Goal: Find contact information: Find contact information

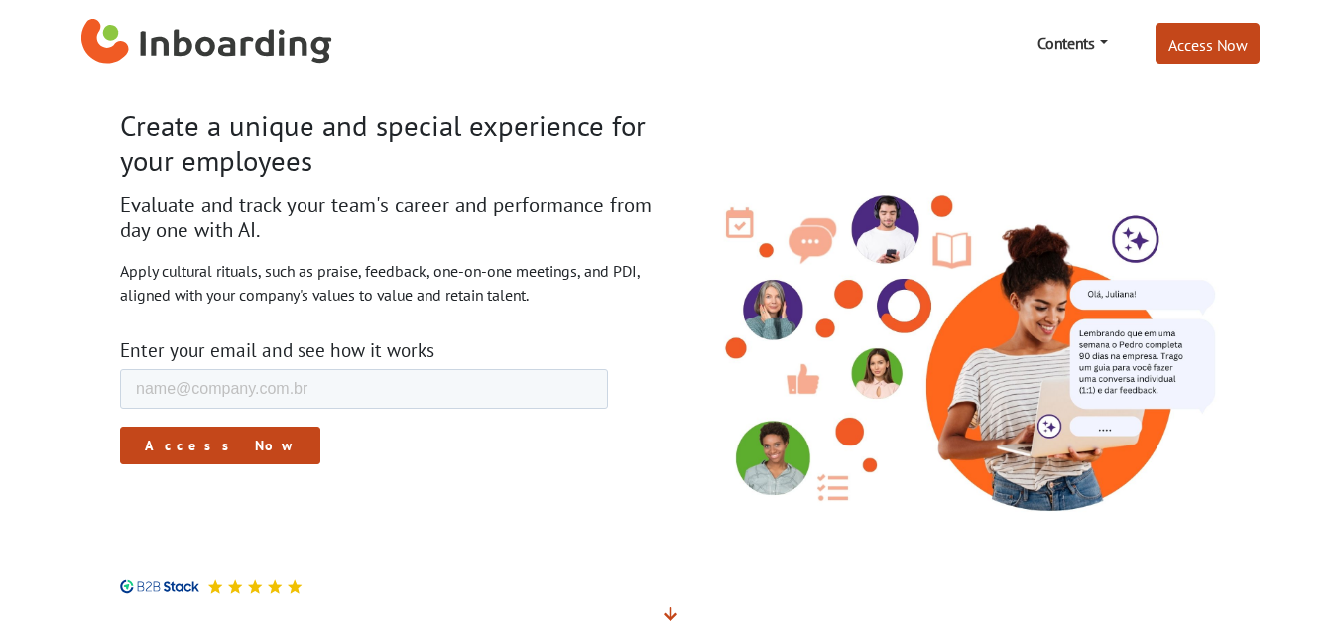
click at [19, 189] on section "Create a unique and special experience for your employees Evaluate and track yo…" at bounding box center [670, 367] width 1340 height 564
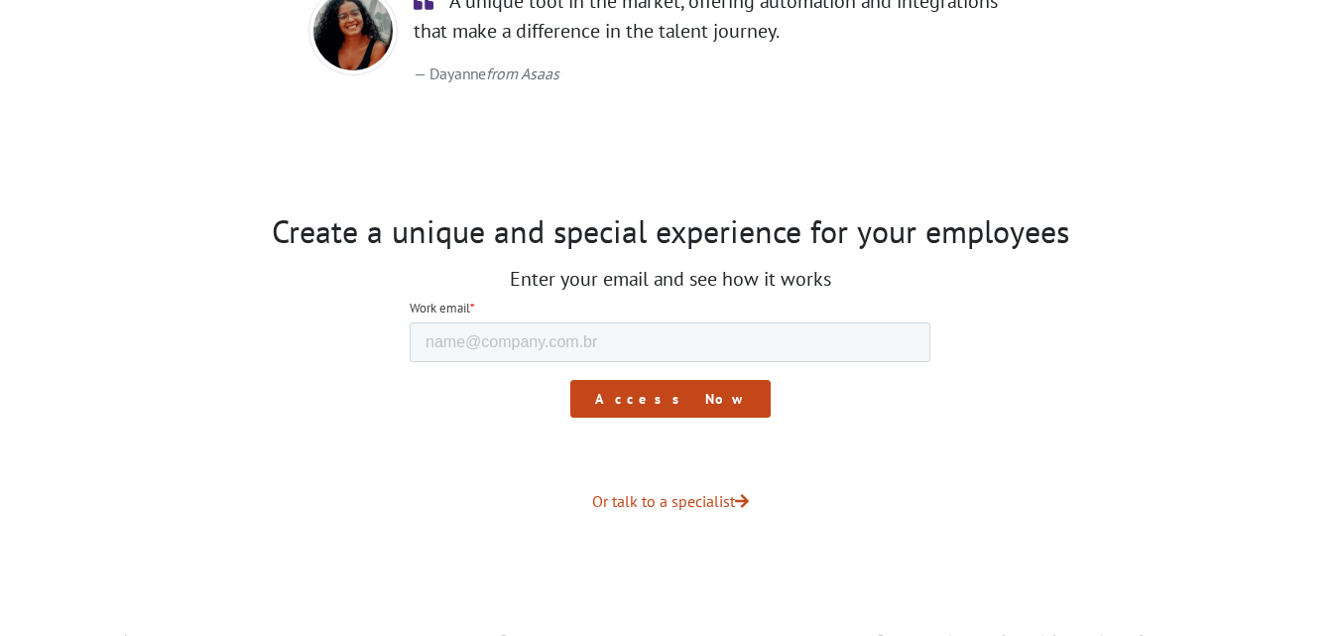
scroll to position [3488, 0]
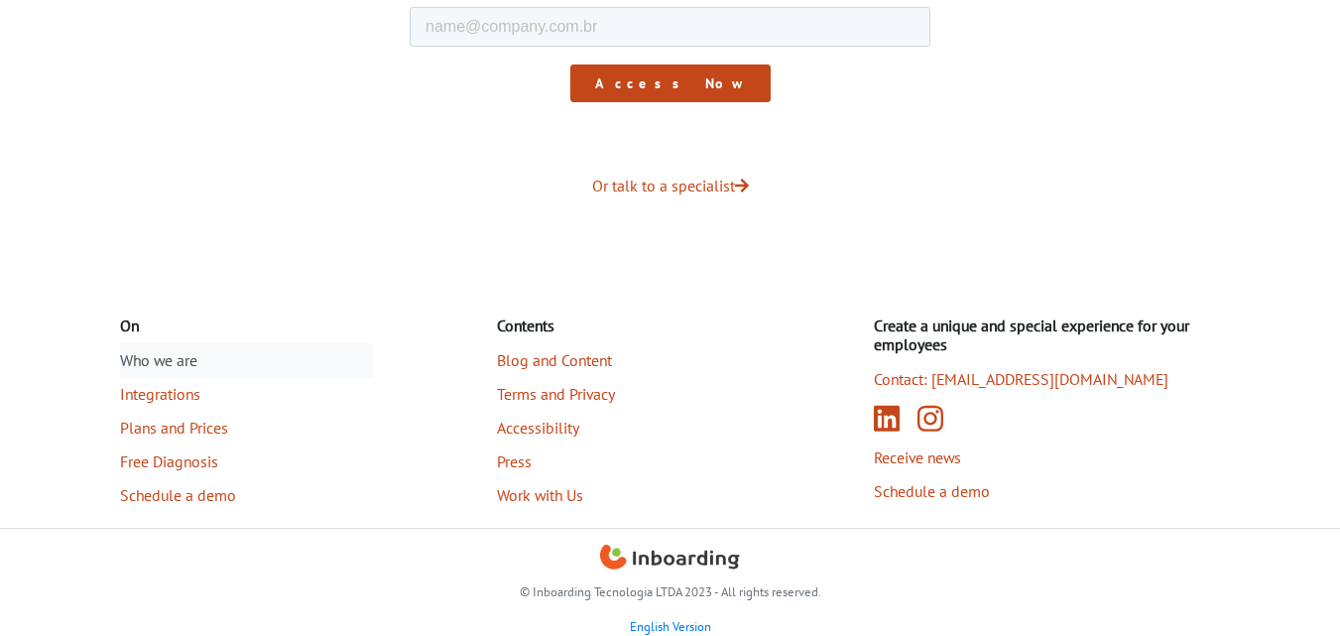
click at [197, 357] on font "Who we are" at bounding box center [158, 360] width 77 height 20
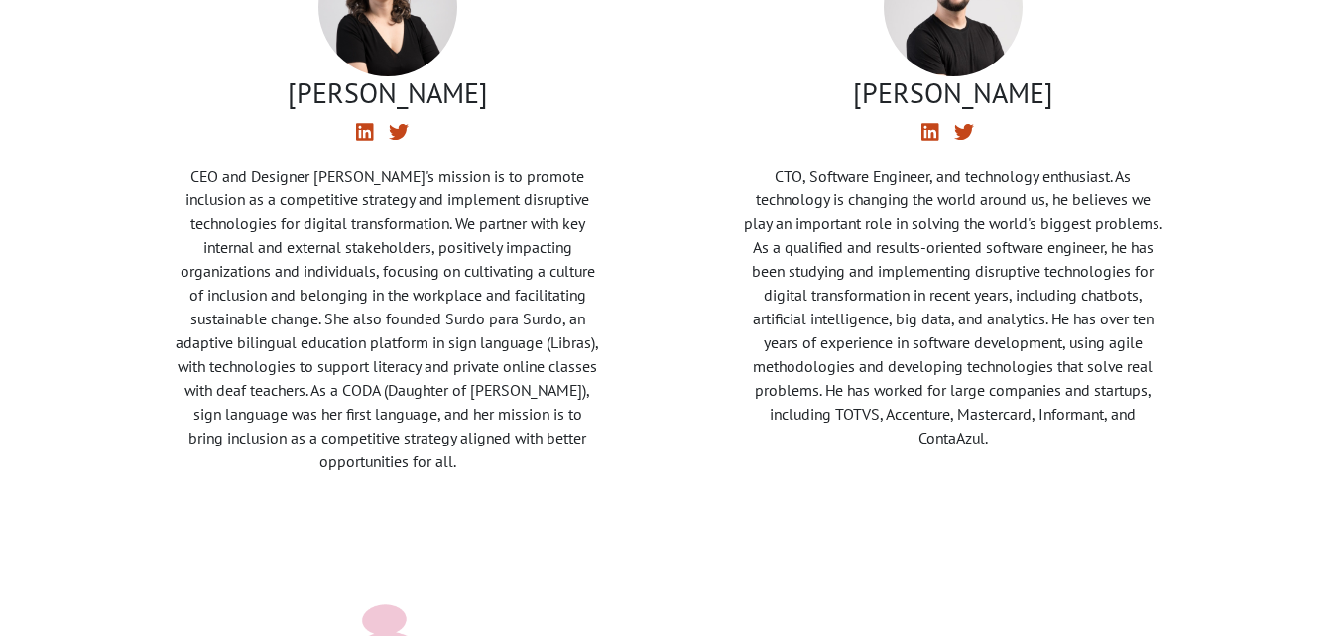
scroll to position [397, 0]
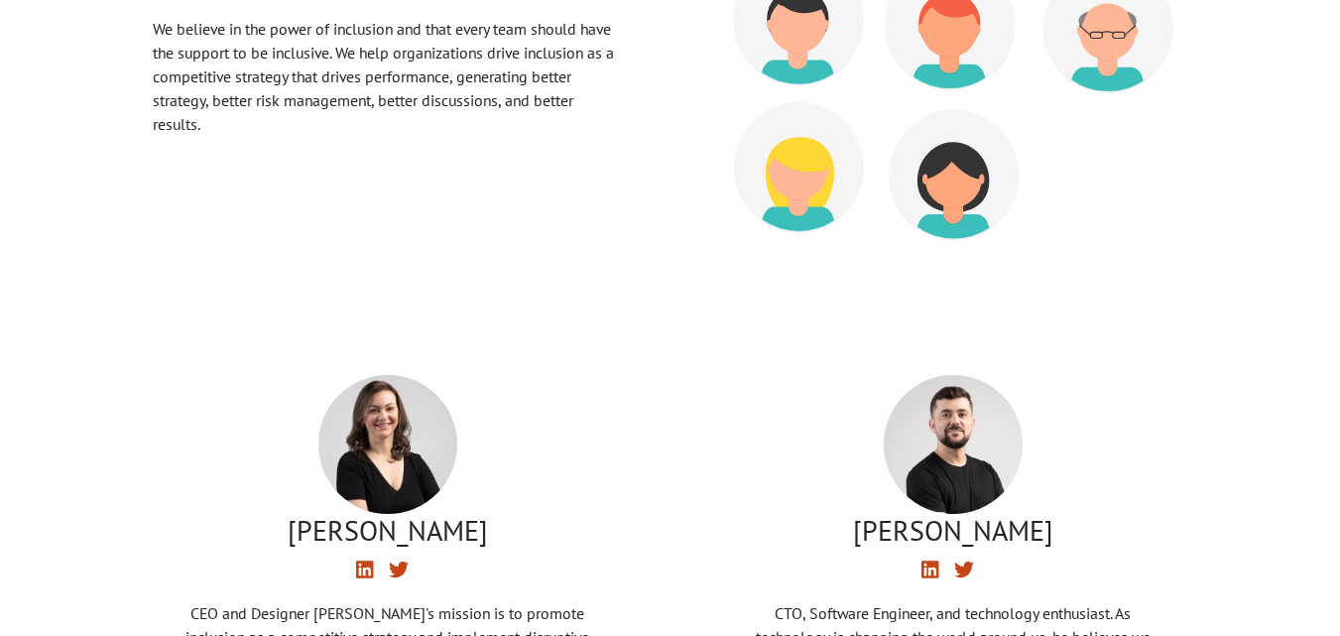
copy font "[PERSON_NAME]"
drag, startPoint x: 264, startPoint y: 536, endPoint x: 549, endPoint y: 535, distance: 285.6
click at [549, 535] on h3 "[PERSON_NAME]" at bounding box center [388, 531] width 424 height 34
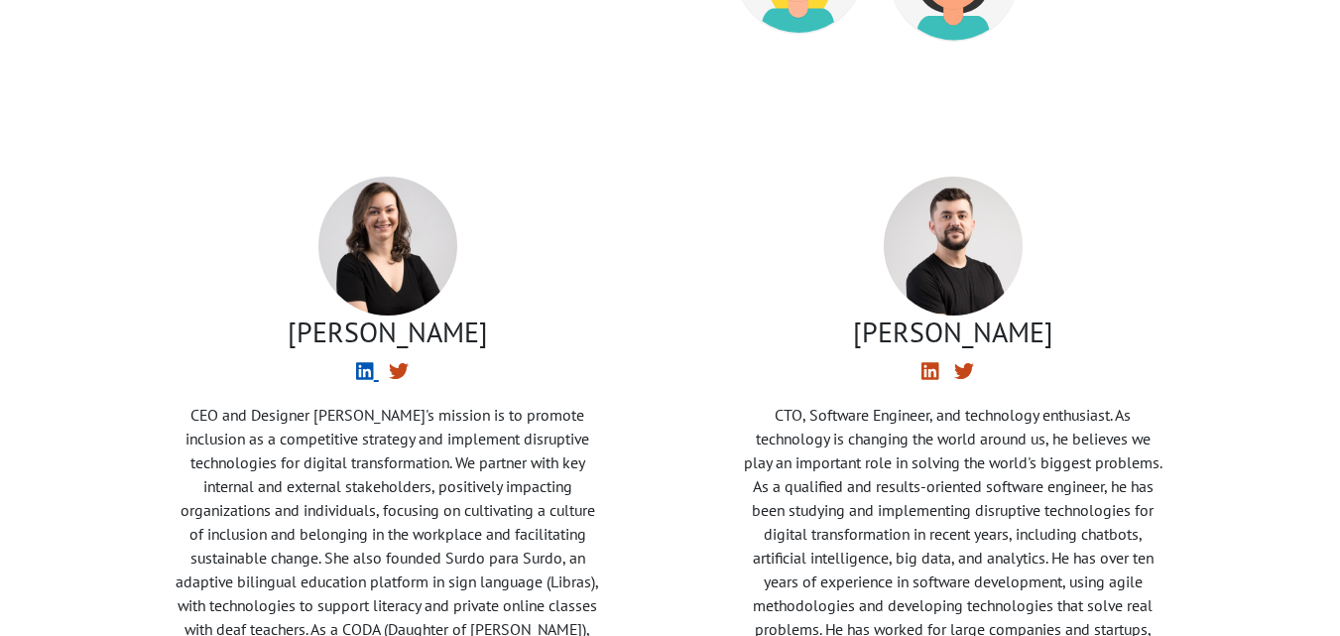
click at [359, 368] on icon at bounding box center [365, 372] width 18 height 18
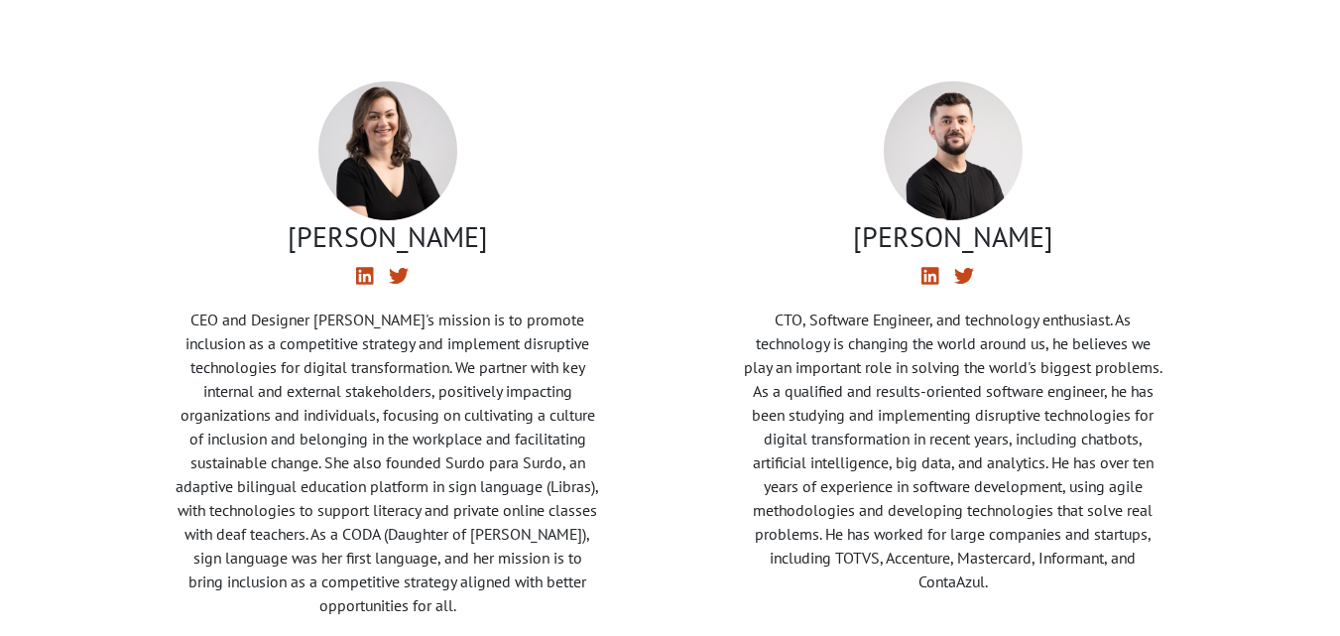
scroll to position [793, 0]
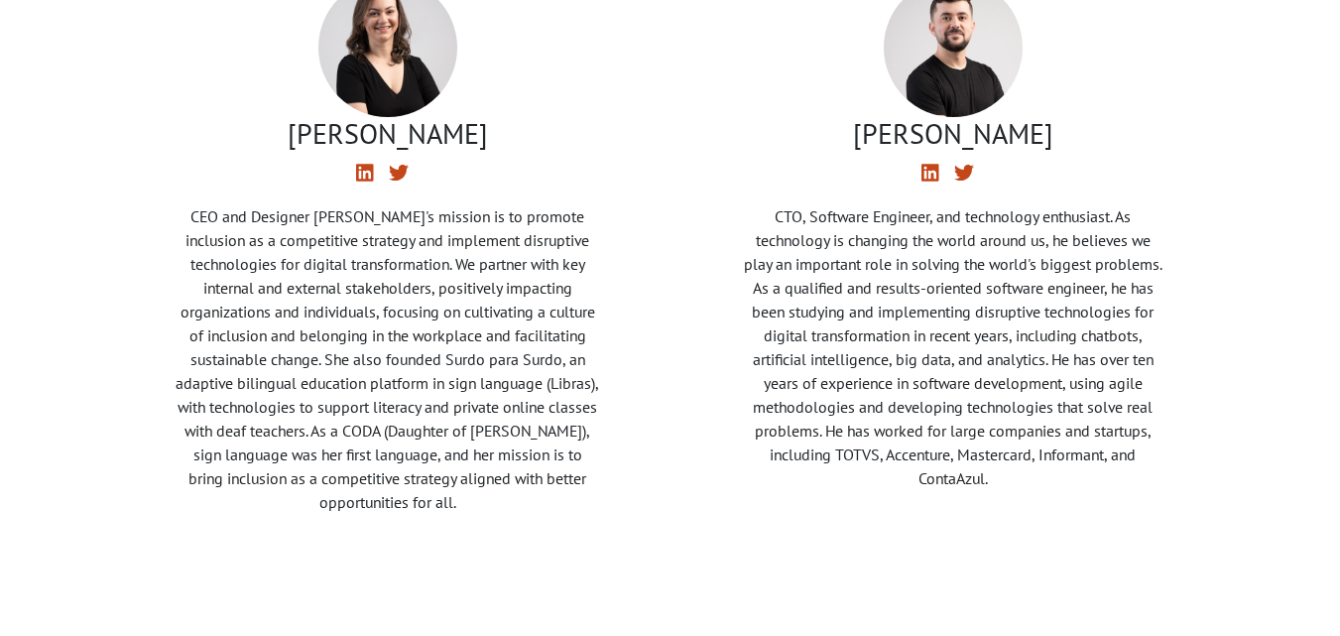
click at [159, 214] on div "[PERSON_NAME] CEO and Designer [PERSON_NAME]'s mission is to promote inclusion …" at bounding box center [388, 254] width 520 height 646
click at [168, 214] on div "[PERSON_NAME] CEO and Designer [PERSON_NAME]'s mission is to promote inclusion …" at bounding box center [388, 254] width 520 height 646
copy font "CEO"
